Goal: Information Seeking & Learning: Learn about a topic

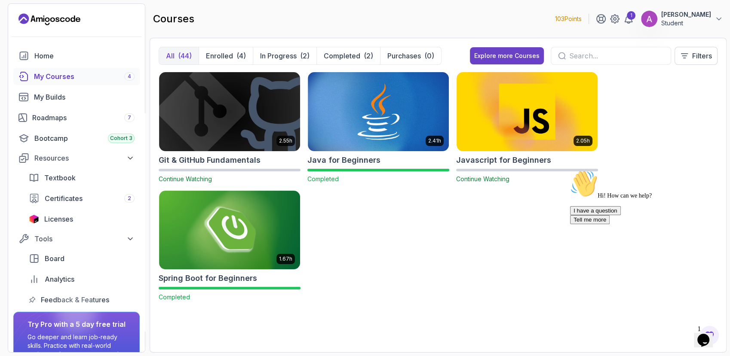
click at [554, 115] on img at bounding box center [527, 111] width 148 height 83
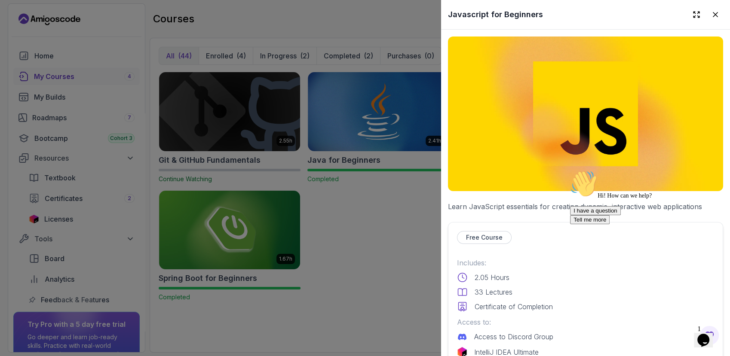
scroll to position [241, 0]
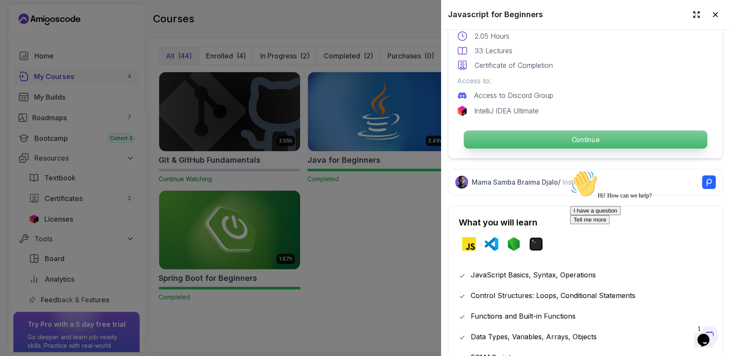
click at [568, 136] on p "Continue" at bounding box center [585, 140] width 243 height 18
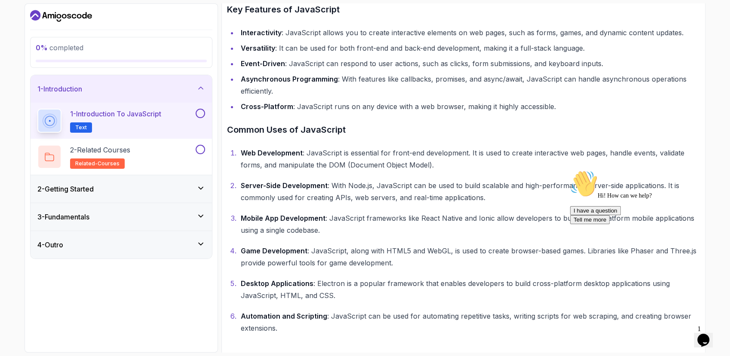
scroll to position [283, 0]
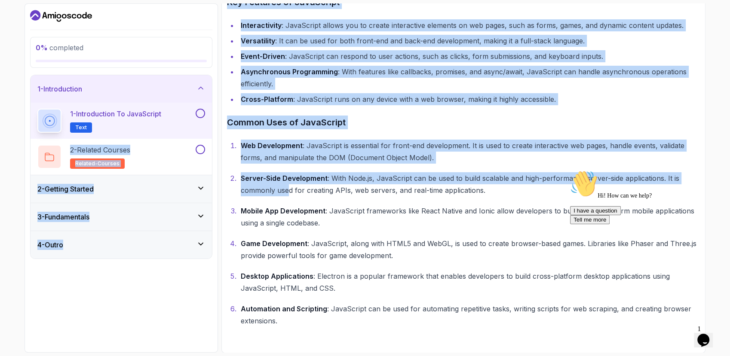
drag, startPoint x: 290, startPoint y: 187, endPoint x: 200, endPoint y: 115, distance: 114.9
click at [200, 115] on div "0 % completed 1 - Introduction 1 - Introduction to JavaScript Text 2 - Related …" at bounding box center [364, 177] width 681 height 349
click at [200, 115] on button at bounding box center [199, 113] width 9 height 9
click at [139, 315] on div "3 % completed 1 - Introduction 1 - Introduction to JavaScript Text 2 - Related …" at bounding box center [120, 177] width 193 height 349
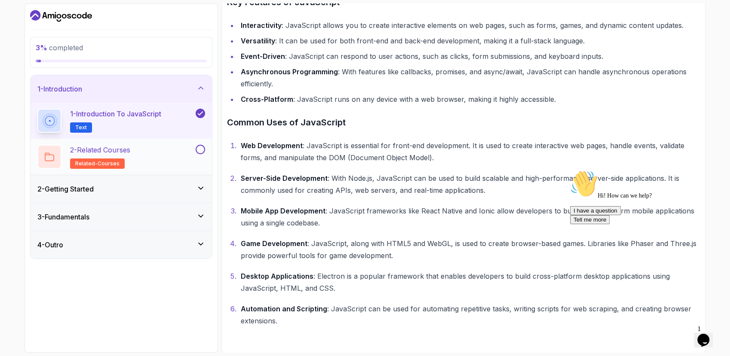
click at [174, 156] on div "2 - Related Courses related-courses" at bounding box center [115, 157] width 156 height 24
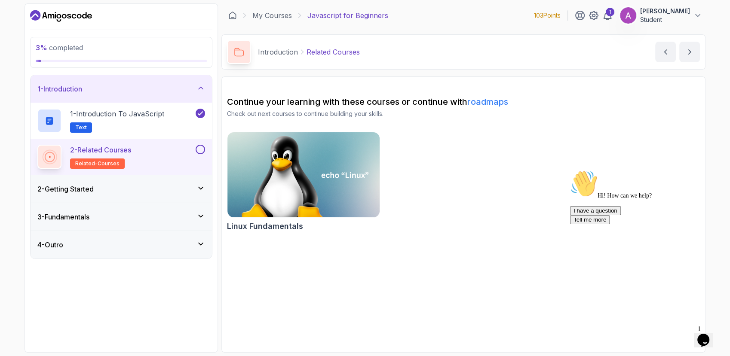
click at [200, 150] on button at bounding box center [199, 149] width 9 height 9
click at [206, 86] on div "1 - Introduction" at bounding box center [121, 88] width 181 height 27
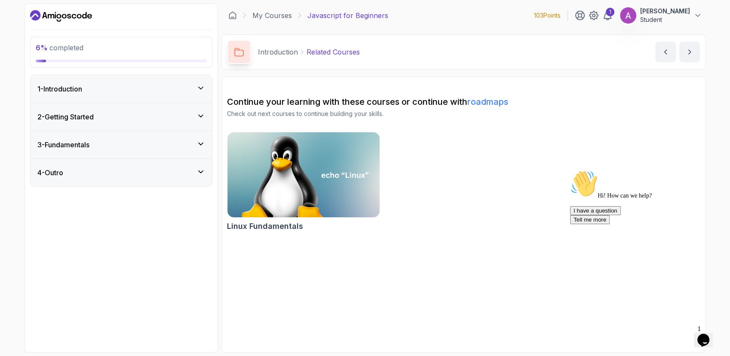
click at [195, 115] on div "2 - Getting Started" at bounding box center [121, 117] width 168 height 10
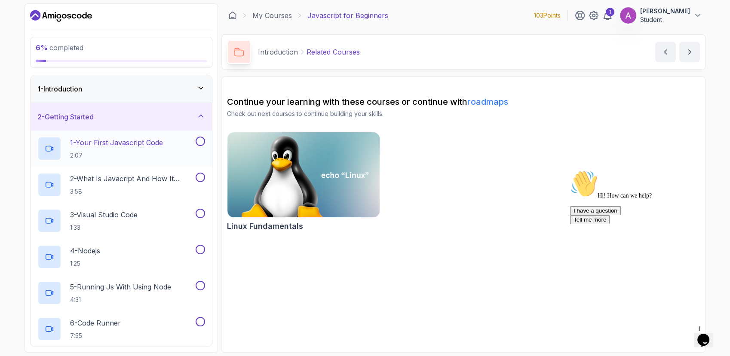
click at [174, 150] on div "1 - Your First Javascript Code 2:07" at bounding box center [115, 149] width 156 height 24
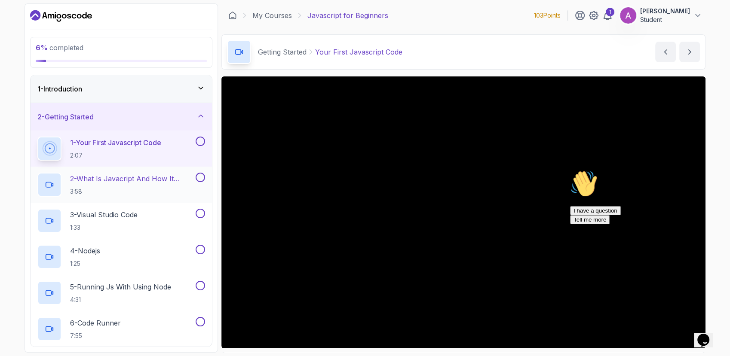
click at [173, 178] on p "2 - What Is Javacript And How It Works" at bounding box center [132, 179] width 124 height 10
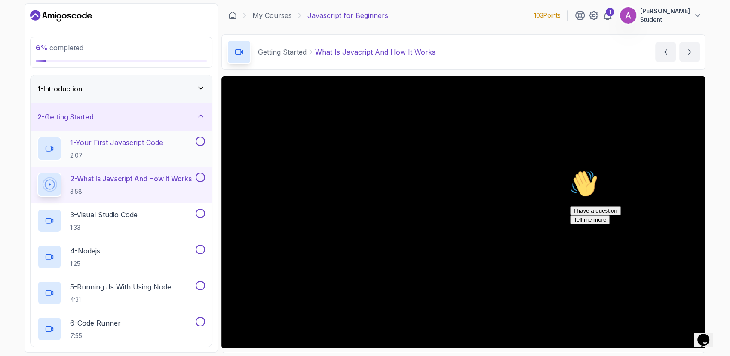
click at [199, 142] on button at bounding box center [199, 141] width 9 height 9
click at [202, 174] on button at bounding box center [199, 177] width 9 height 9
click at [200, 211] on button at bounding box center [199, 213] width 9 height 9
click at [201, 245] on button at bounding box center [199, 249] width 9 height 9
click at [199, 283] on button at bounding box center [199, 285] width 9 height 9
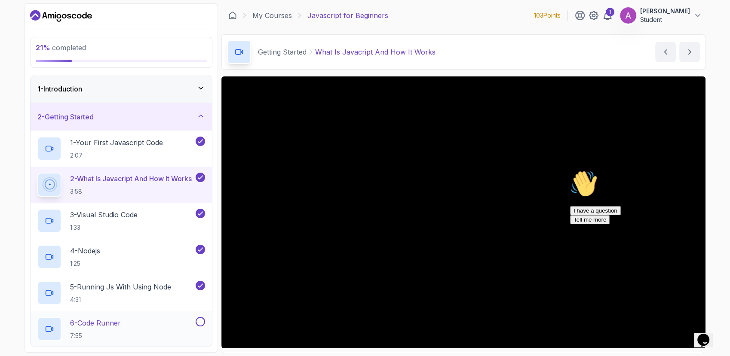
click at [199, 321] on button at bounding box center [199, 321] width 9 height 9
click at [199, 112] on icon at bounding box center [200, 116] width 9 height 9
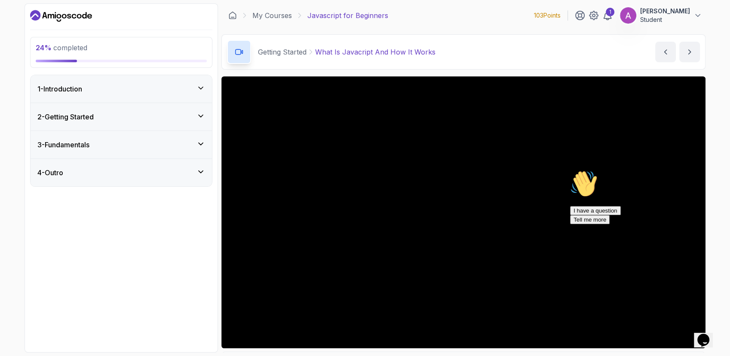
click at [204, 141] on icon at bounding box center [200, 144] width 9 height 9
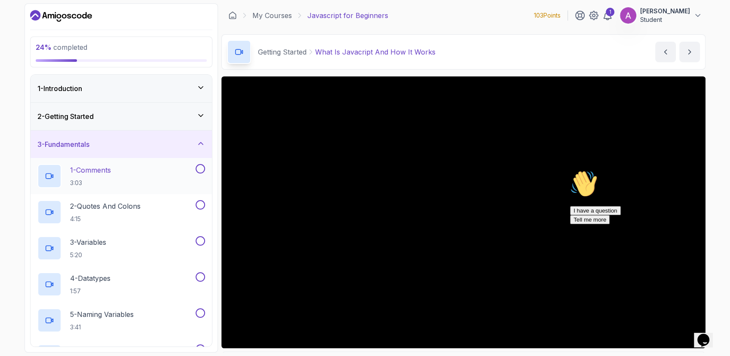
click at [200, 166] on button at bounding box center [199, 168] width 9 height 9
click at [199, 199] on div "2 - Quotes And Colons 4:15" at bounding box center [121, 212] width 181 height 36
click at [202, 204] on button at bounding box center [199, 204] width 9 height 9
click at [202, 239] on button at bounding box center [199, 240] width 9 height 9
click at [201, 278] on button at bounding box center [199, 276] width 9 height 9
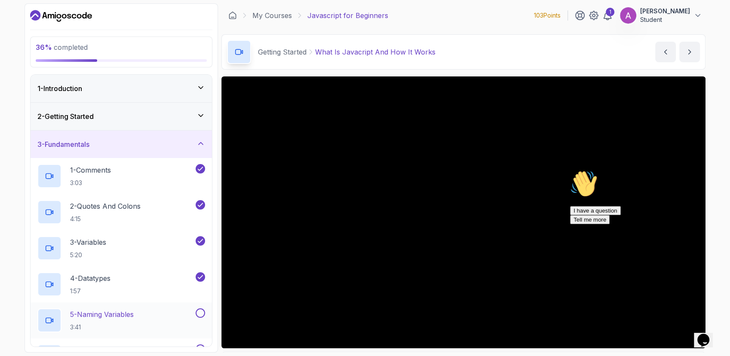
click at [197, 311] on button at bounding box center [199, 312] width 9 height 9
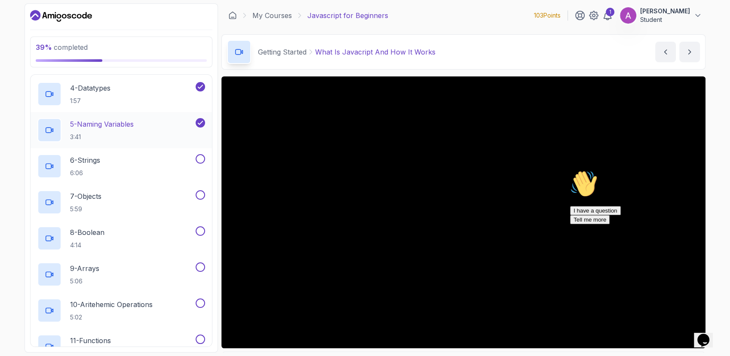
scroll to position [191, 0]
click at [203, 156] on button at bounding box center [199, 158] width 9 height 9
click at [199, 191] on button at bounding box center [199, 194] width 9 height 9
click at [200, 227] on button at bounding box center [199, 230] width 9 height 9
click at [200, 268] on button at bounding box center [199, 266] width 9 height 9
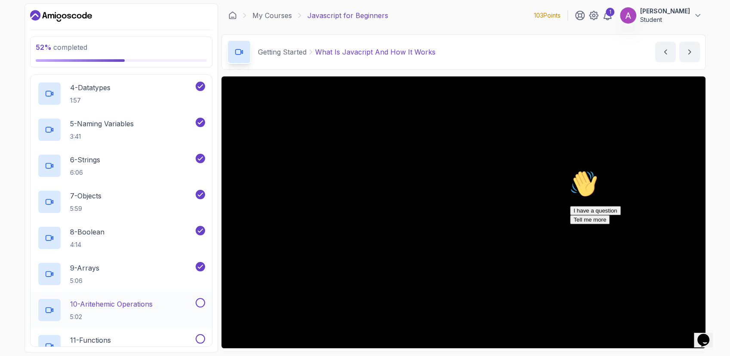
click at [199, 302] on button at bounding box center [199, 302] width 9 height 9
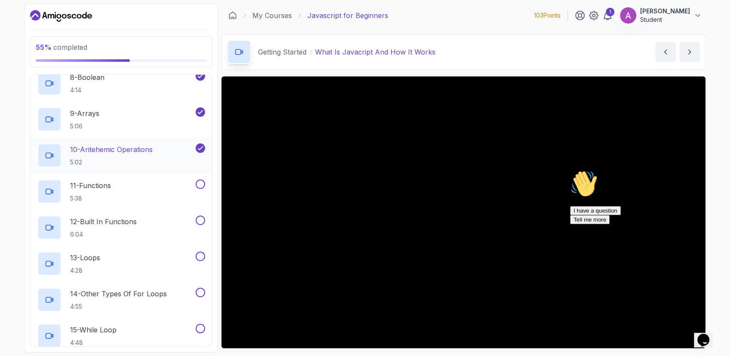
scroll to position [356, 0]
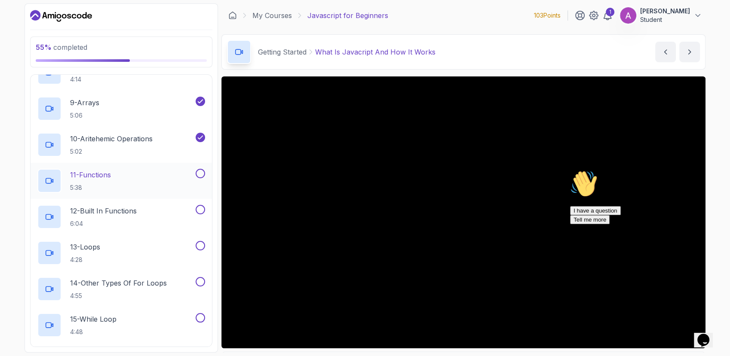
click at [199, 175] on button at bounding box center [199, 173] width 9 height 9
click at [200, 206] on button at bounding box center [199, 209] width 9 height 9
click at [201, 247] on button at bounding box center [199, 245] width 9 height 9
click at [202, 284] on button at bounding box center [199, 281] width 9 height 9
click at [200, 311] on div "15 - While Loop 4:48" at bounding box center [121, 325] width 181 height 36
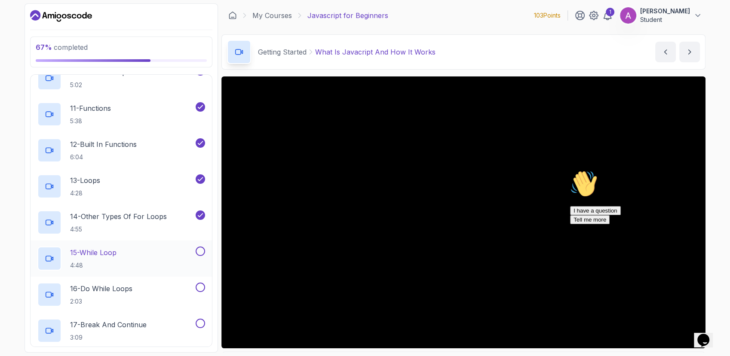
scroll to position [455, 0]
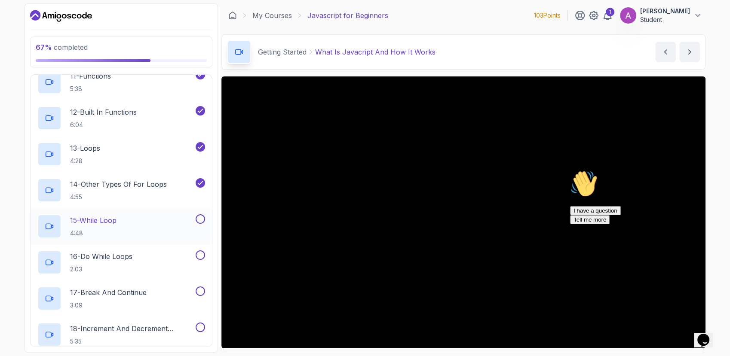
click at [199, 218] on button at bounding box center [199, 218] width 9 height 9
click at [199, 252] on button at bounding box center [199, 254] width 9 height 9
click at [200, 289] on button at bounding box center [199, 291] width 9 height 9
click at [201, 326] on button at bounding box center [199, 327] width 9 height 9
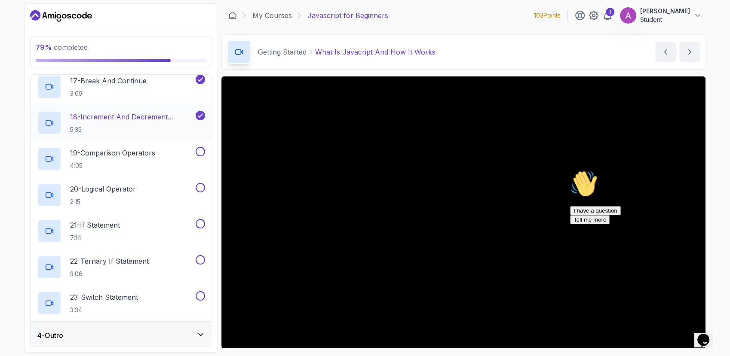
scroll to position [669, 0]
click at [199, 149] on button at bounding box center [199, 149] width 9 height 9
click at [199, 184] on button at bounding box center [199, 185] width 9 height 9
click at [200, 217] on button at bounding box center [199, 221] width 9 height 9
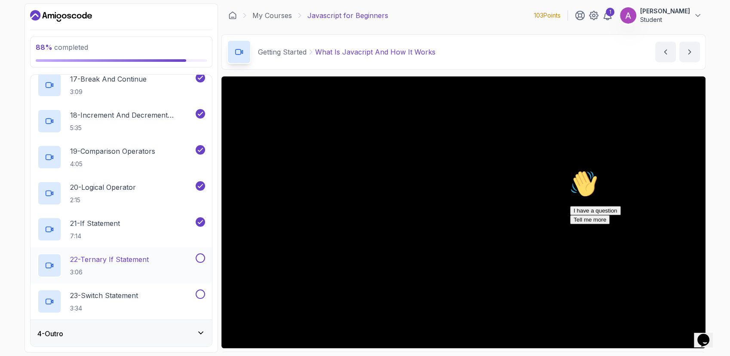
click at [199, 258] on button at bounding box center [199, 257] width 9 height 9
click at [199, 296] on button at bounding box center [199, 294] width 9 height 9
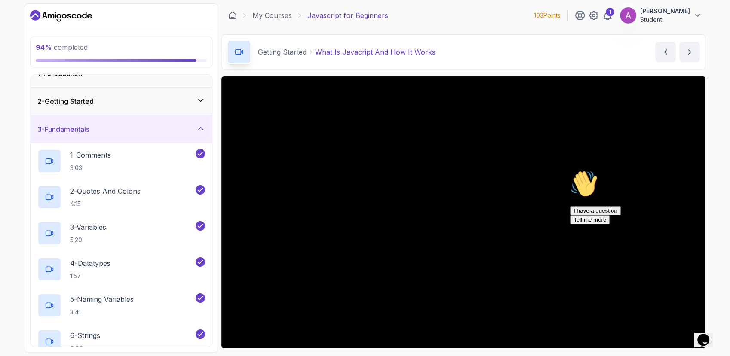
scroll to position [0, 0]
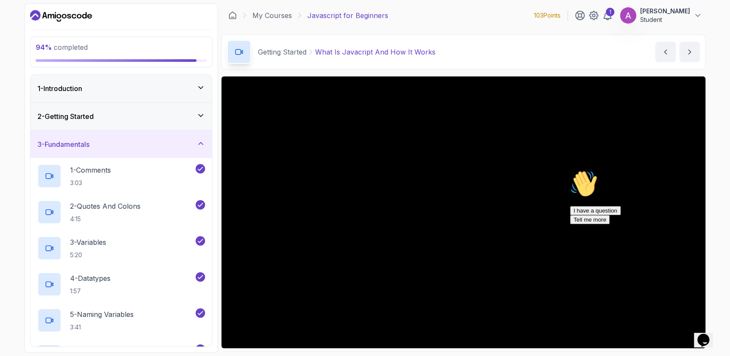
click at [201, 144] on icon at bounding box center [200, 143] width 9 height 9
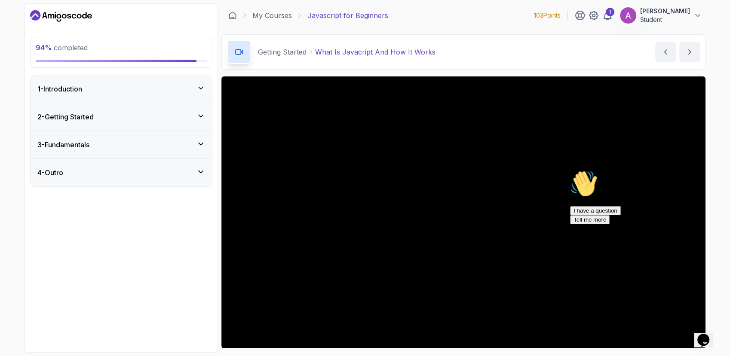
click at [200, 169] on icon at bounding box center [200, 172] width 9 height 9
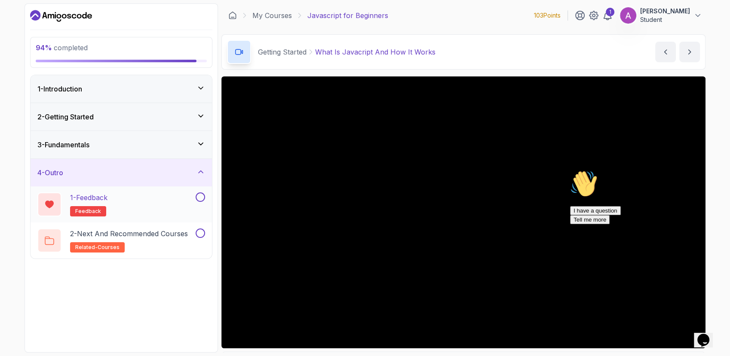
click at [199, 196] on button at bounding box center [199, 196] width 9 height 9
click at [199, 230] on button at bounding box center [199, 233] width 9 height 9
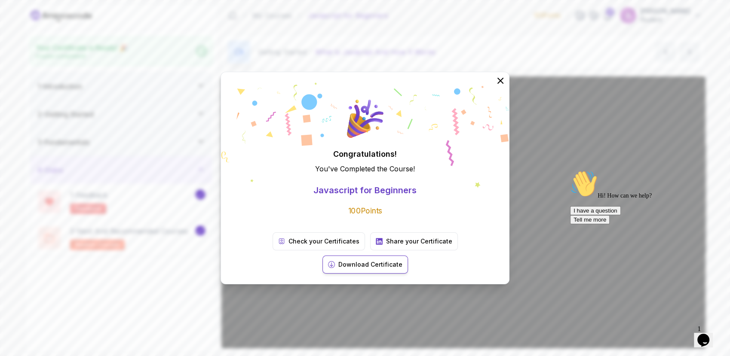
click at [402, 260] on p "Download Certificate" at bounding box center [370, 264] width 64 height 9
